Goal: Transaction & Acquisition: Purchase product/service

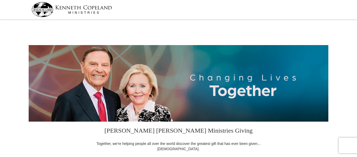
select select "GA"
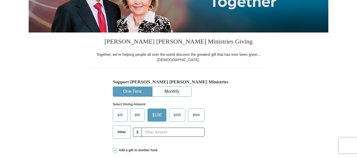
scroll to position [105, 0]
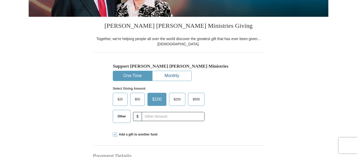
click at [171, 75] on button "Monthly" at bounding box center [171, 76] width 39 height 10
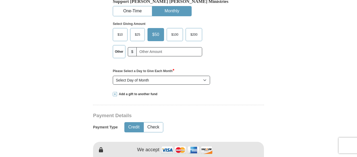
scroll to position [131, 0]
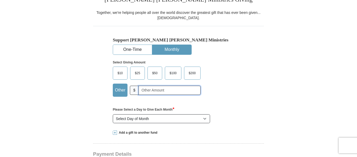
click at [167, 93] on input "text" at bounding box center [170, 90] width 62 height 9
type input "35"
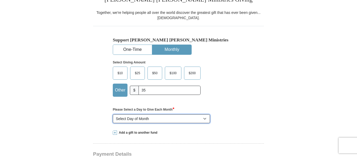
click at [152, 118] on select "Select Day of Month 1 2 3 4 5 6 7 8 9 10 11 12 13 14 15 16 17 18 19 20 21 22 23…" at bounding box center [161, 119] width 97 height 9
select select "5"
click at [113, 115] on select "Select Day of Month 1 2 3 4 5 6 7 8 9 10 11 12 13 14 15 16 17 18 19 20 21 22 23…" at bounding box center [161, 119] width 97 height 9
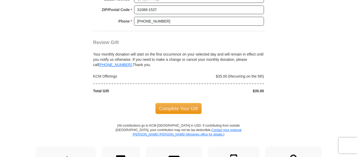
scroll to position [499, 0]
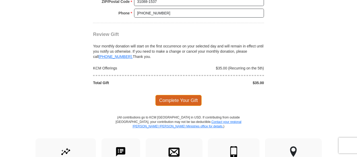
click at [182, 101] on span "Complete Your Gift" at bounding box center [178, 100] width 47 height 11
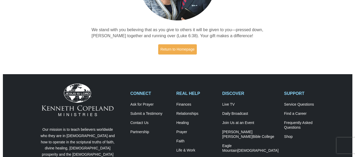
scroll to position [105, 0]
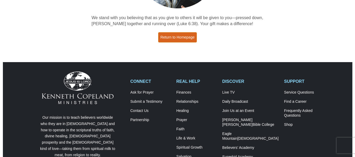
click at [179, 36] on link "Return to Homepage" at bounding box center [177, 37] width 39 height 10
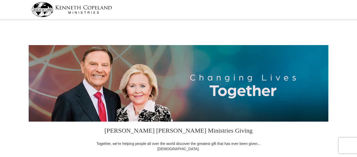
select select "GA"
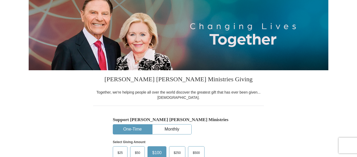
scroll to position [79, 0]
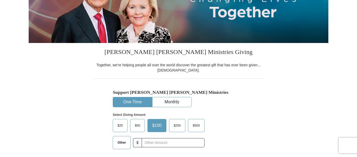
click at [120, 126] on span "$25" at bounding box center [120, 126] width 11 height 8
click at [0, 0] on input "$25" at bounding box center [0, 0] width 0 height 0
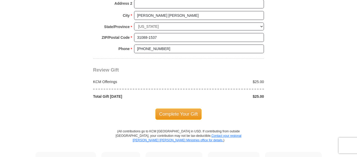
scroll to position [447, 0]
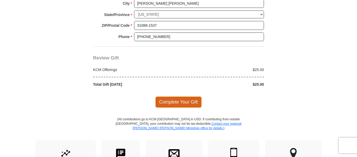
click at [179, 99] on span "Complete Your Gift" at bounding box center [178, 102] width 47 height 11
